Goal: Navigation & Orientation: Find specific page/section

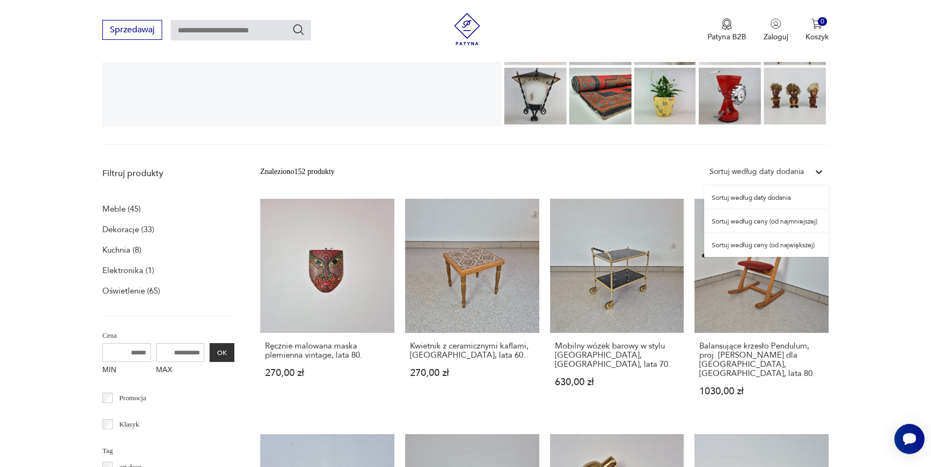
click at [819, 170] on icon at bounding box center [819, 172] width 11 height 11
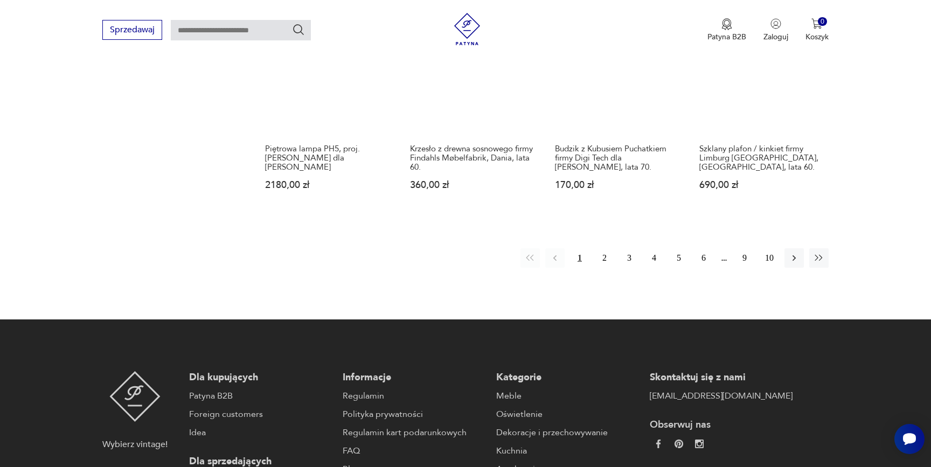
scroll to position [1103, 0]
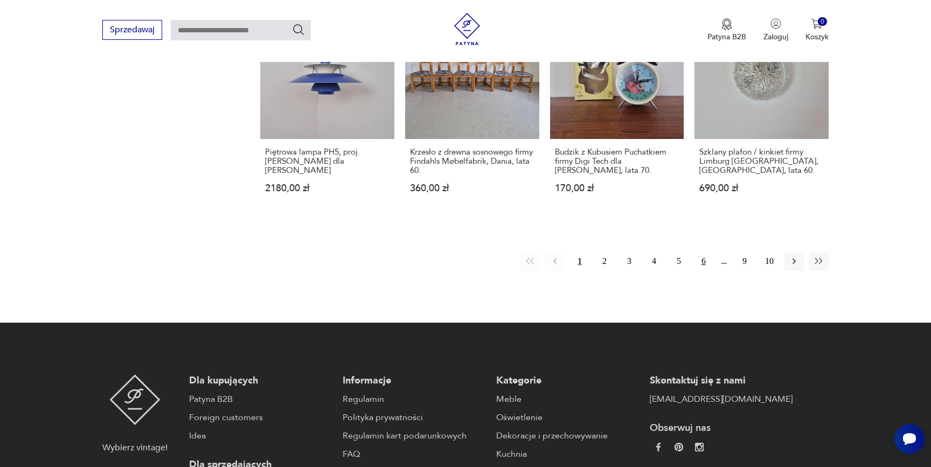
click at [701, 253] on button "6" at bounding box center [703, 261] width 19 height 19
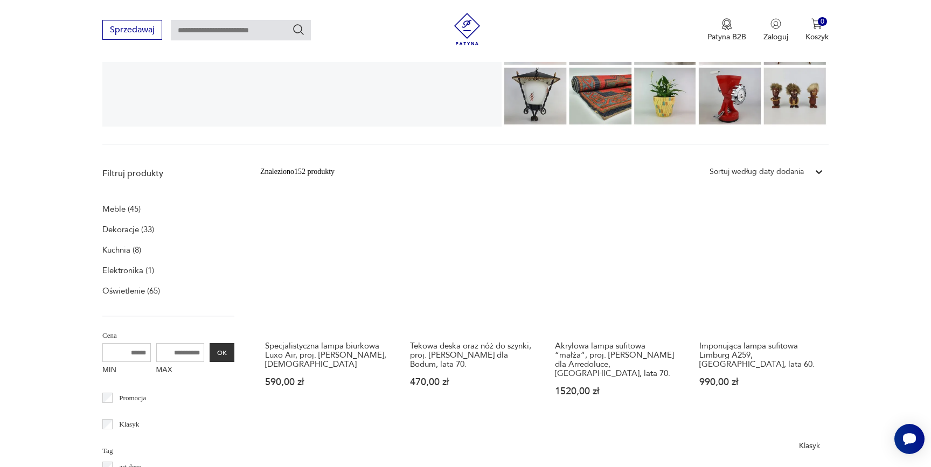
scroll to position [1212, 0]
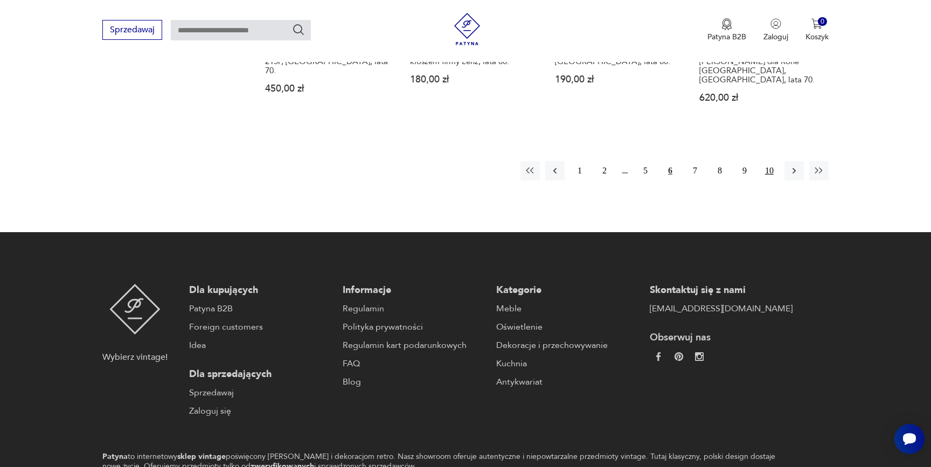
click at [766, 161] on button "10" at bounding box center [769, 170] width 19 height 19
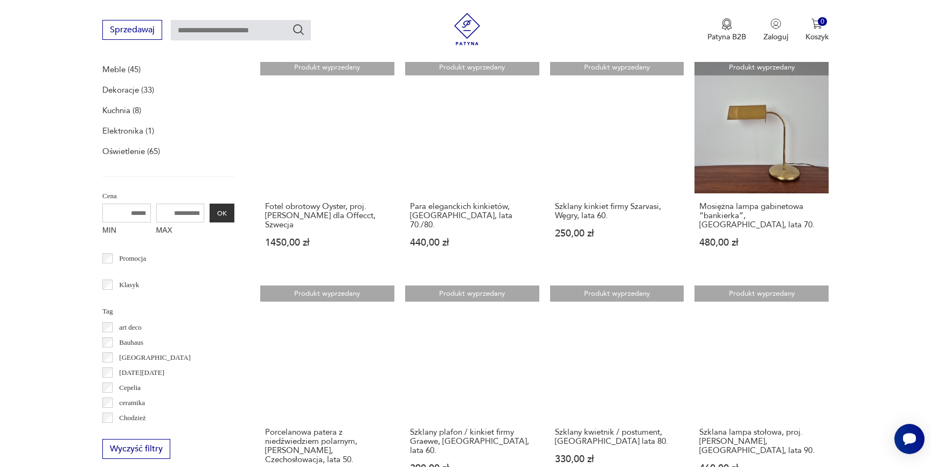
scroll to position [359, 0]
